Goal: Information Seeking & Learning: Learn about a topic

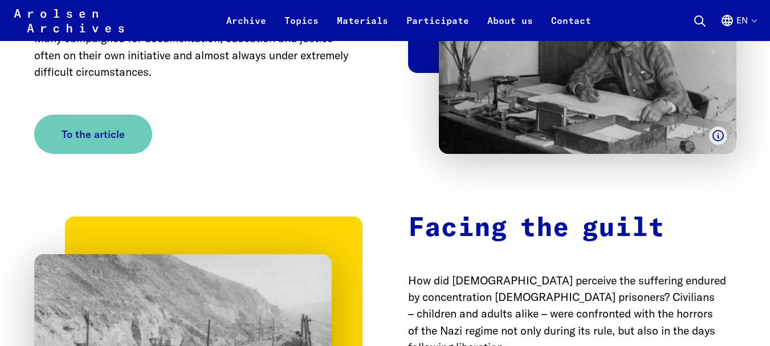
scroll to position [4457, 0]
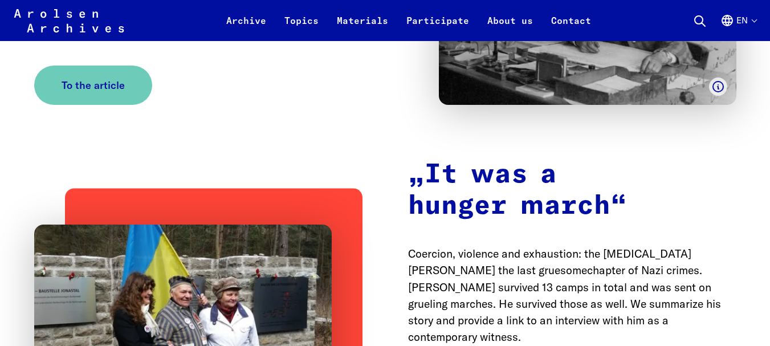
scroll to position [7897, 0]
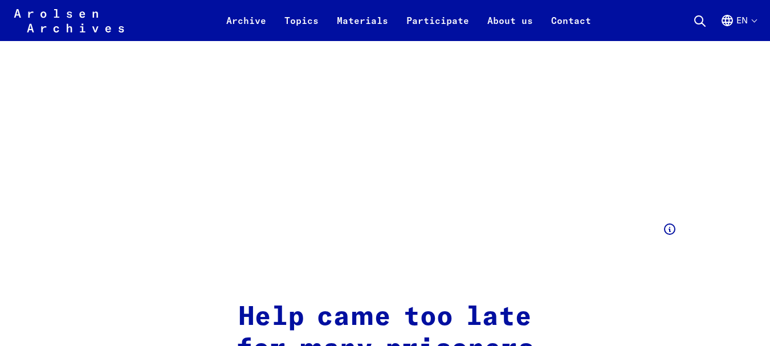
scroll to position [2798, 0]
